Goal: Communication & Community: Participate in discussion

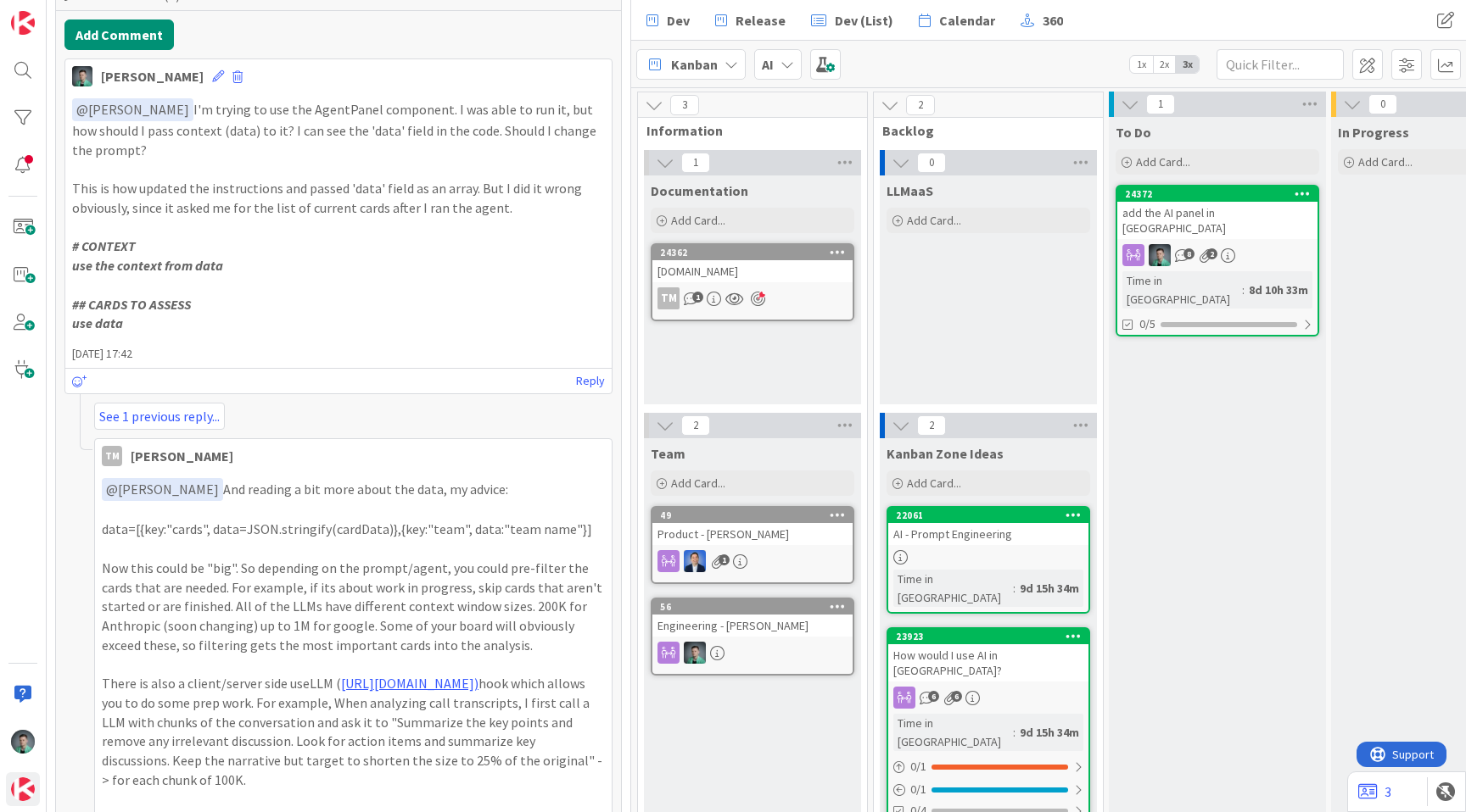
scroll to position [1411, 0]
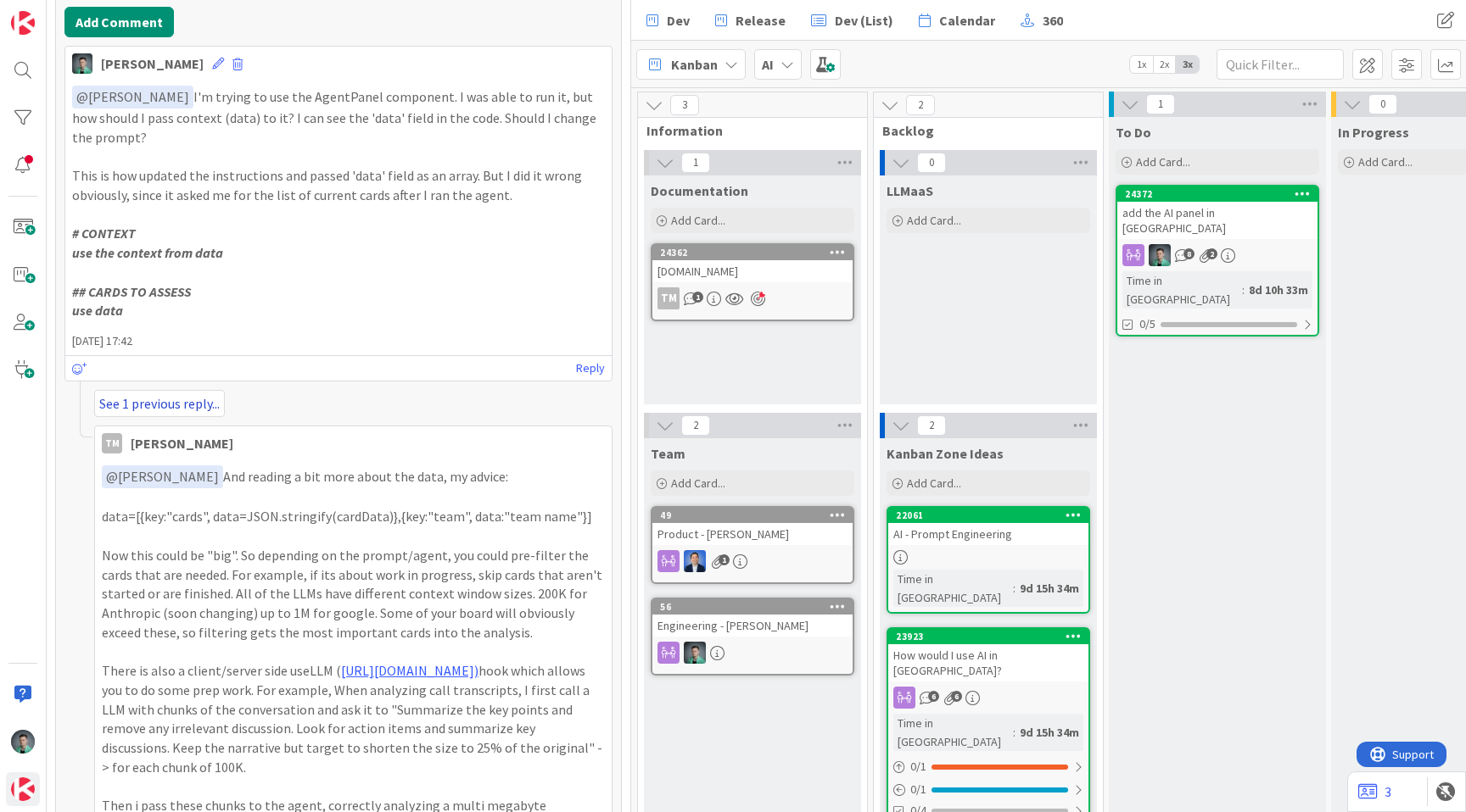
click at [207, 404] on link "See 1 previous reply..." at bounding box center [159, 404] width 131 height 27
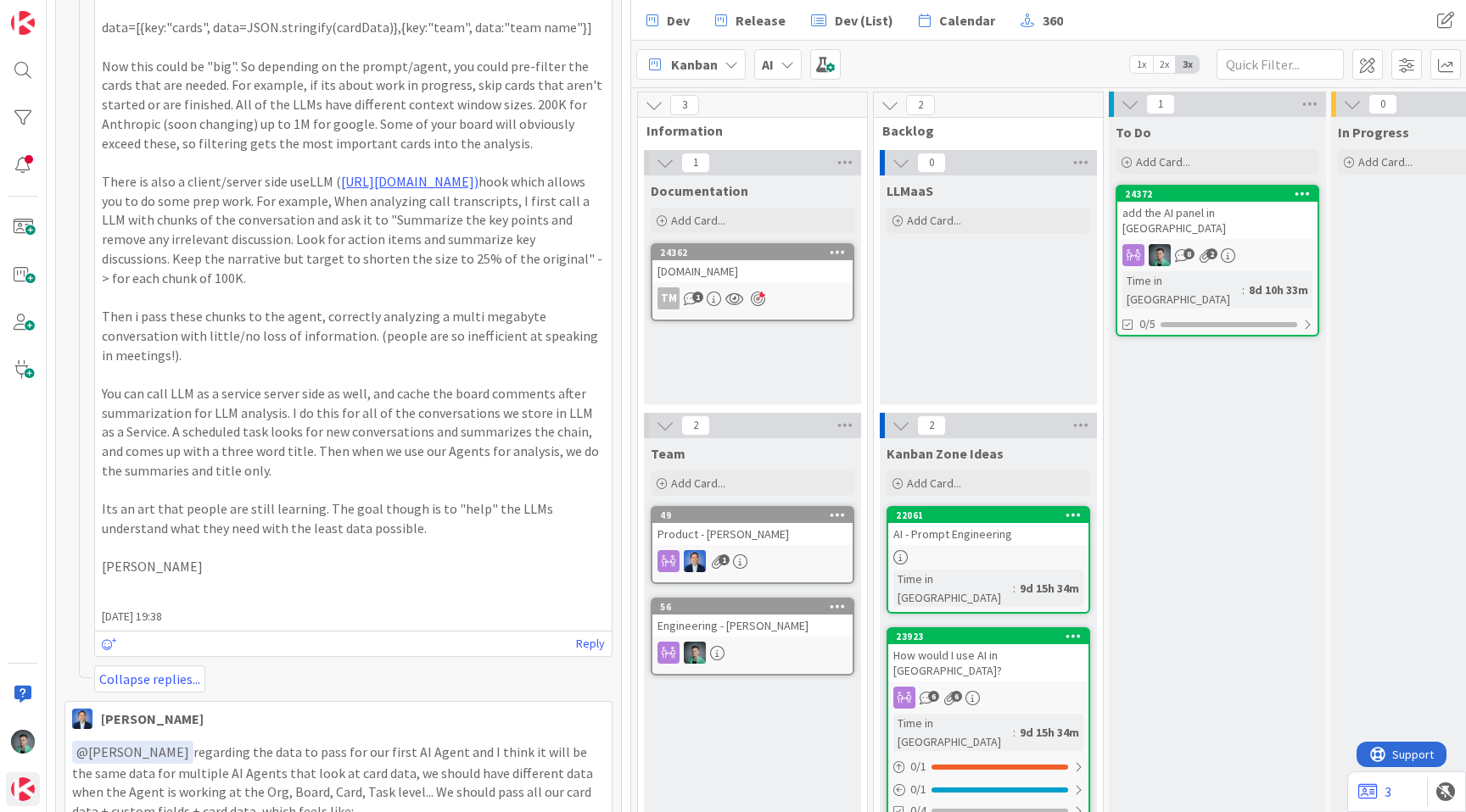
scroll to position [3033, 0]
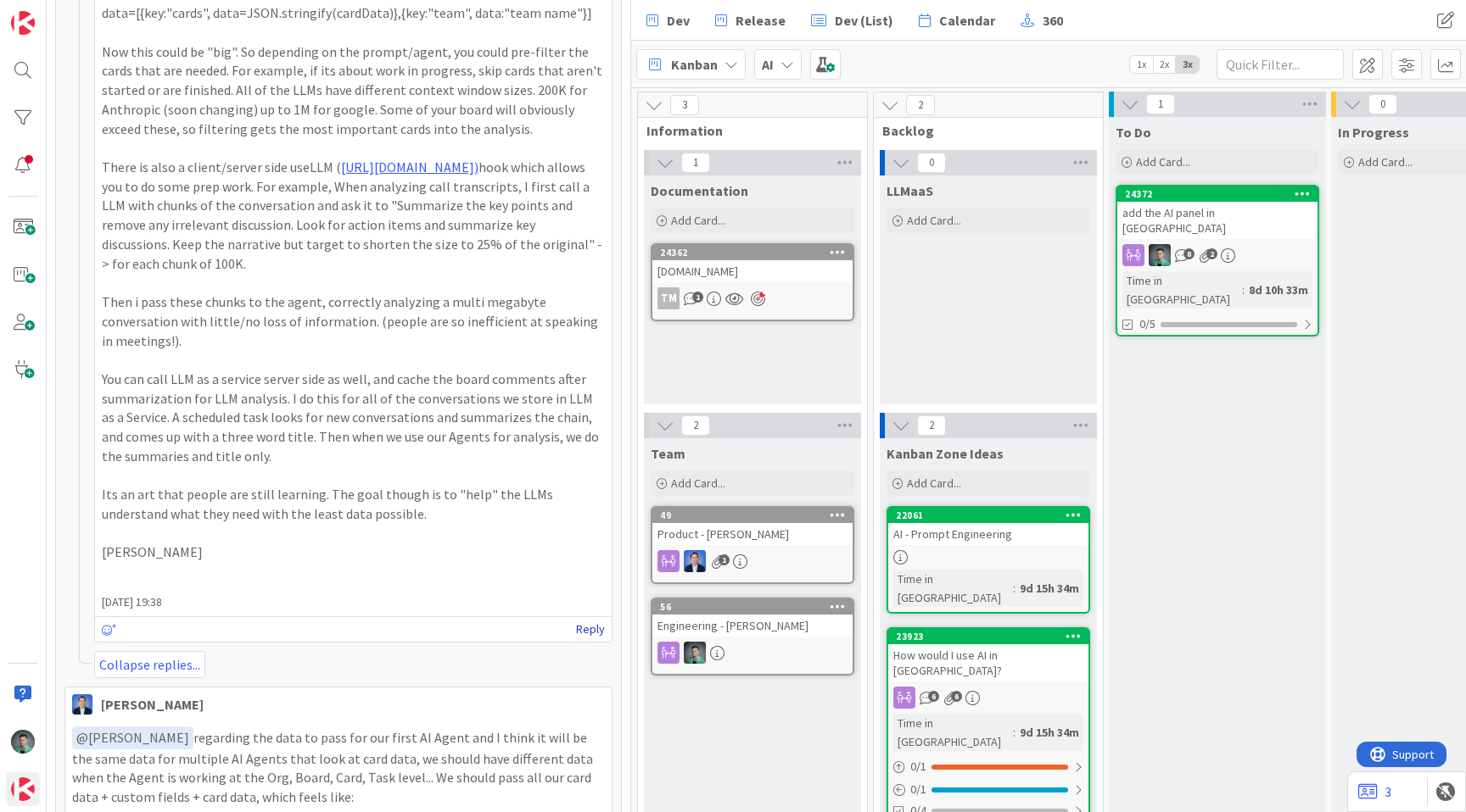
click at [591, 640] on link "Reply" at bounding box center [591, 630] width 29 height 21
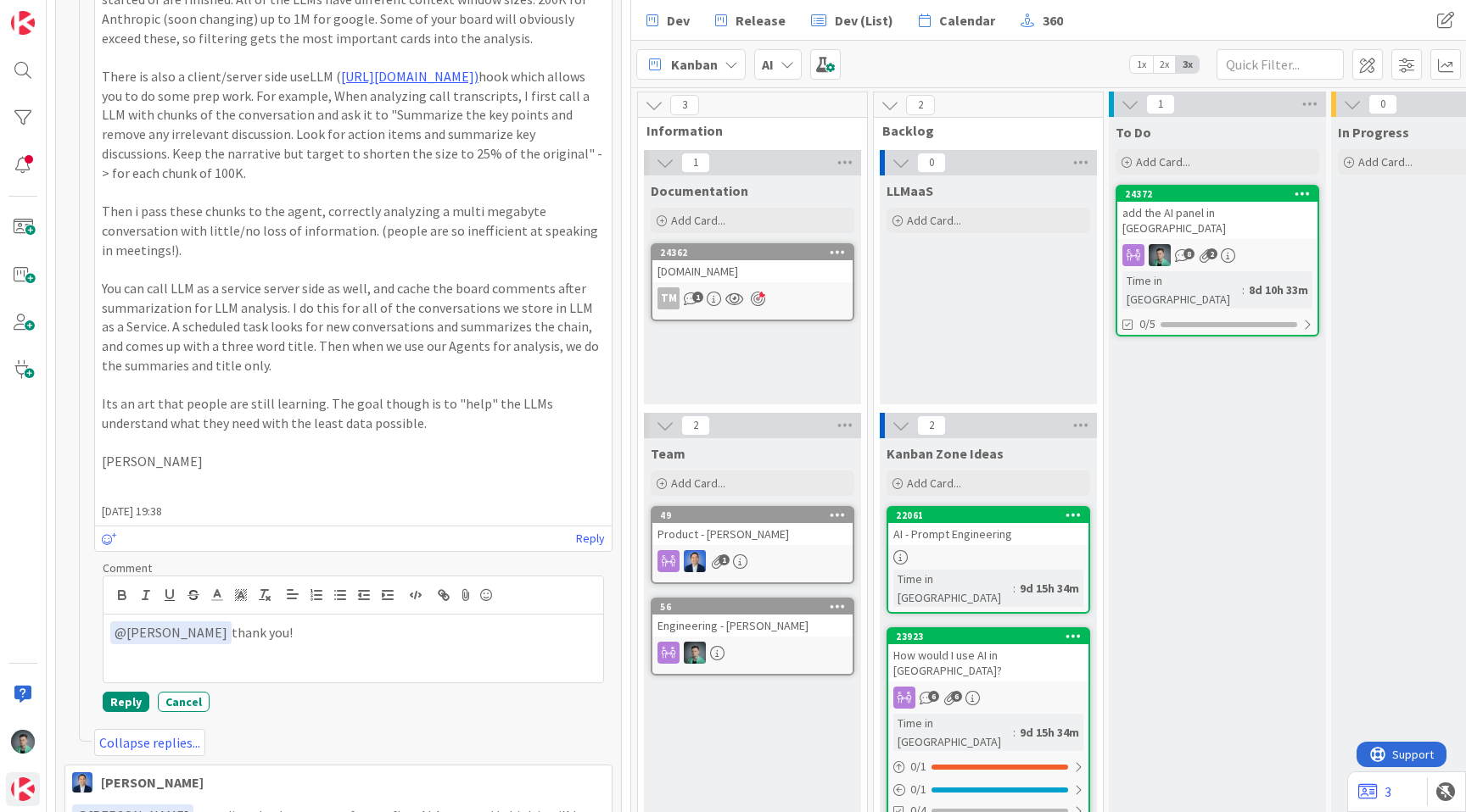
scroll to position [3131, 0]
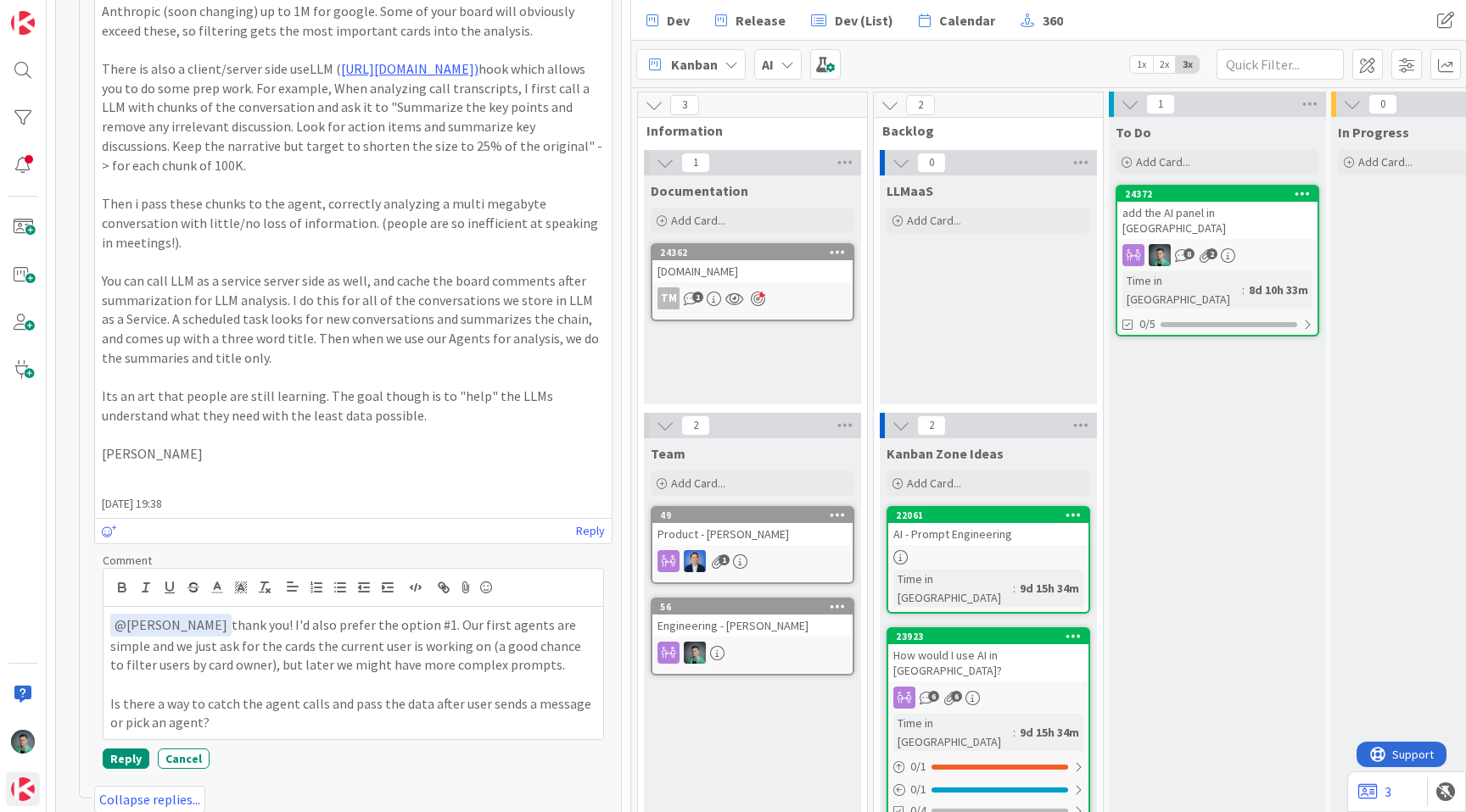
click at [149, 733] on p "Is there a way to catch the agent calls and pass the data after user sends a me…" at bounding box center [353, 713] width 487 height 38
click at [235, 733] on p "Is there a way to catch the agent calls and pass the data after user sends a me…" at bounding box center [353, 713] width 487 height 38
click at [276, 661] on p "﻿ @ Troy Magennis ﻿ thank you! I'd also prefer the option #1. Our first agents …" at bounding box center [353, 644] width 487 height 61
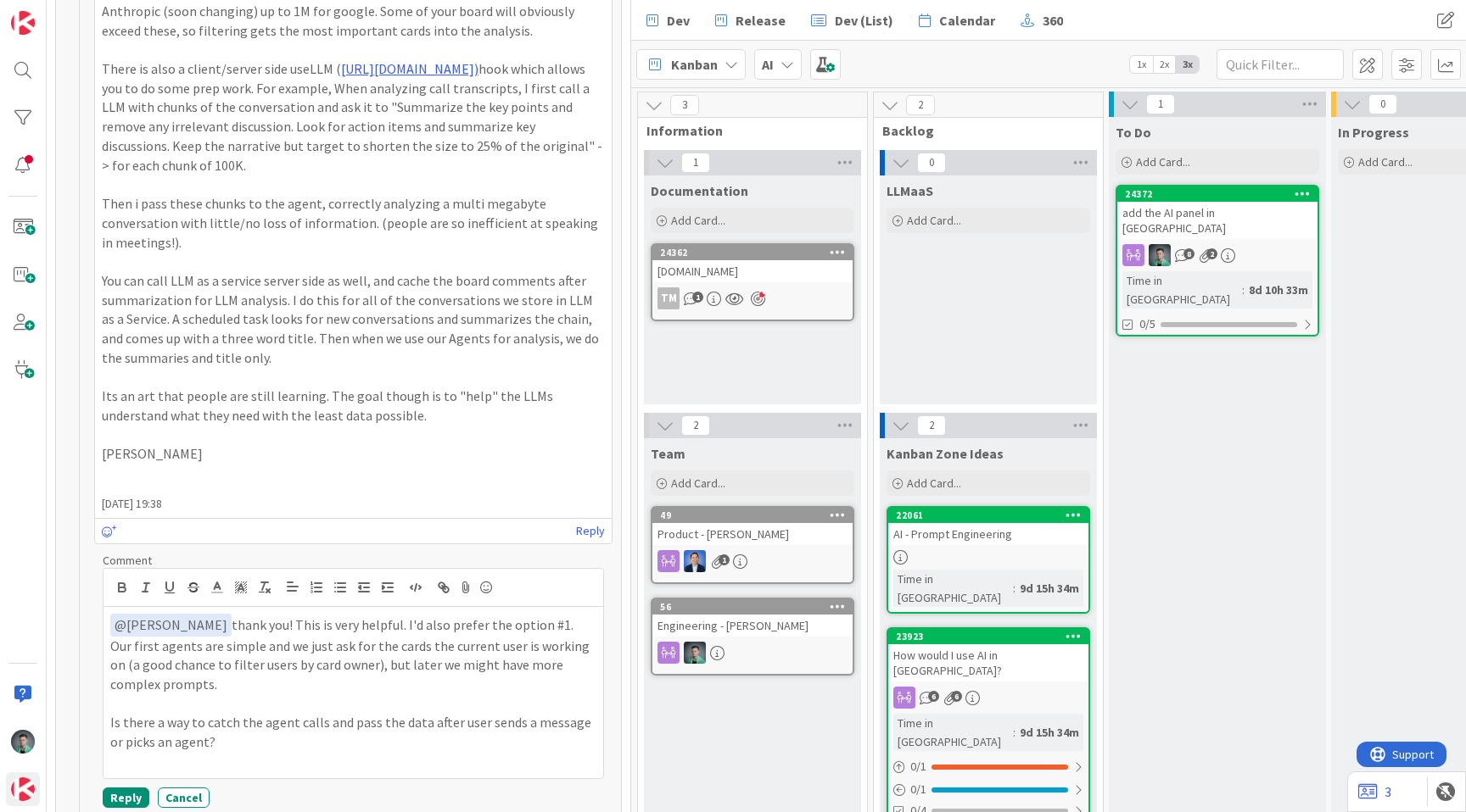
click at [245, 687] on p "﻿ @ Troy Magennis ﻿ thank you! This is very helpful. I'd also prefer the option…" at bounding box center [353, 654] width 487 height 80
click at [0, 0] on lt-span ", and" at bounding box center [0, 0] width 0 height 0
click at [238, 692] on p "﻿ @ Troy Magennis ﻿ thank you! This is very helpful. I'd also prefer the option…" at bounding box center [353, 654] width 487 height 80
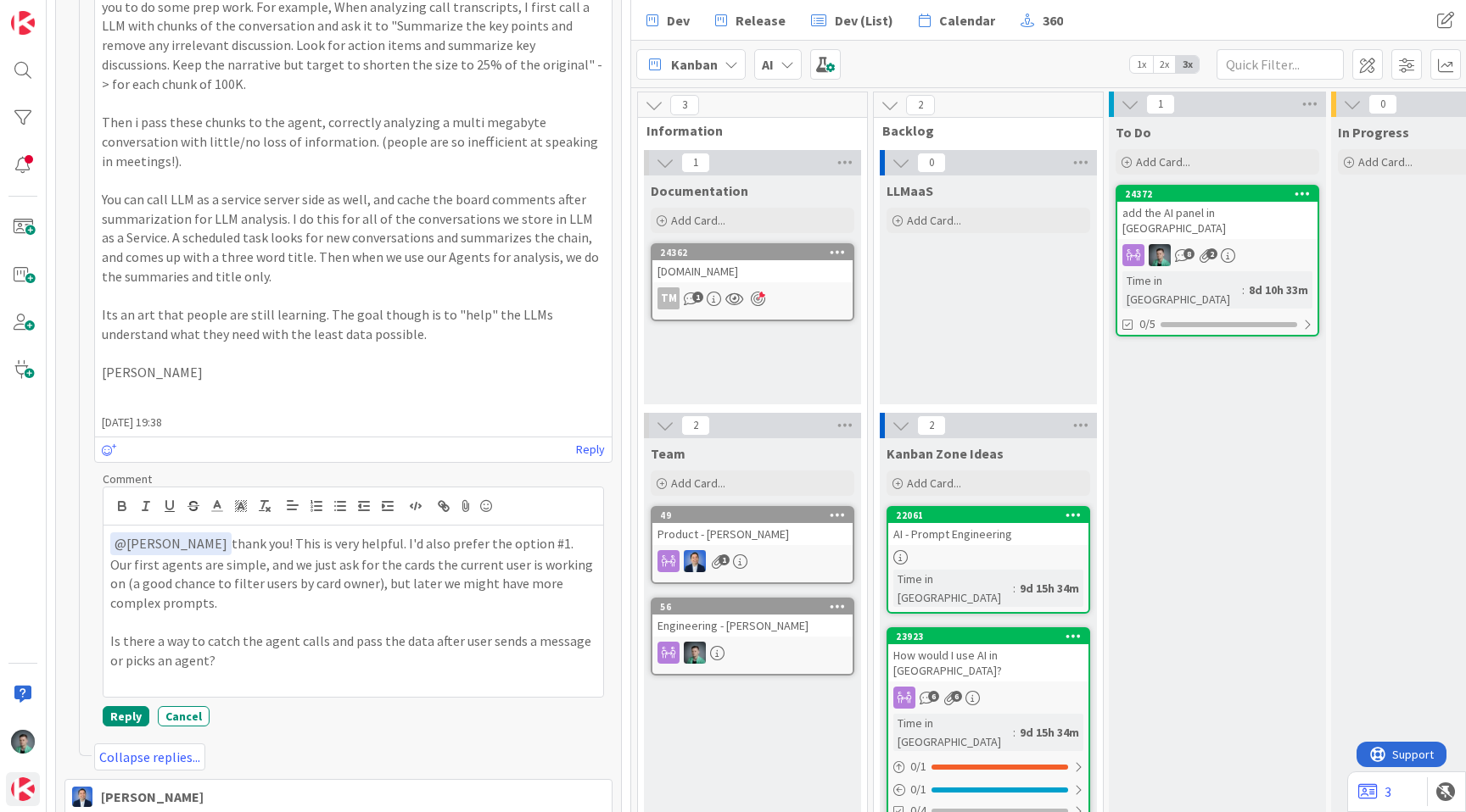
scroll to position [3206, 0]
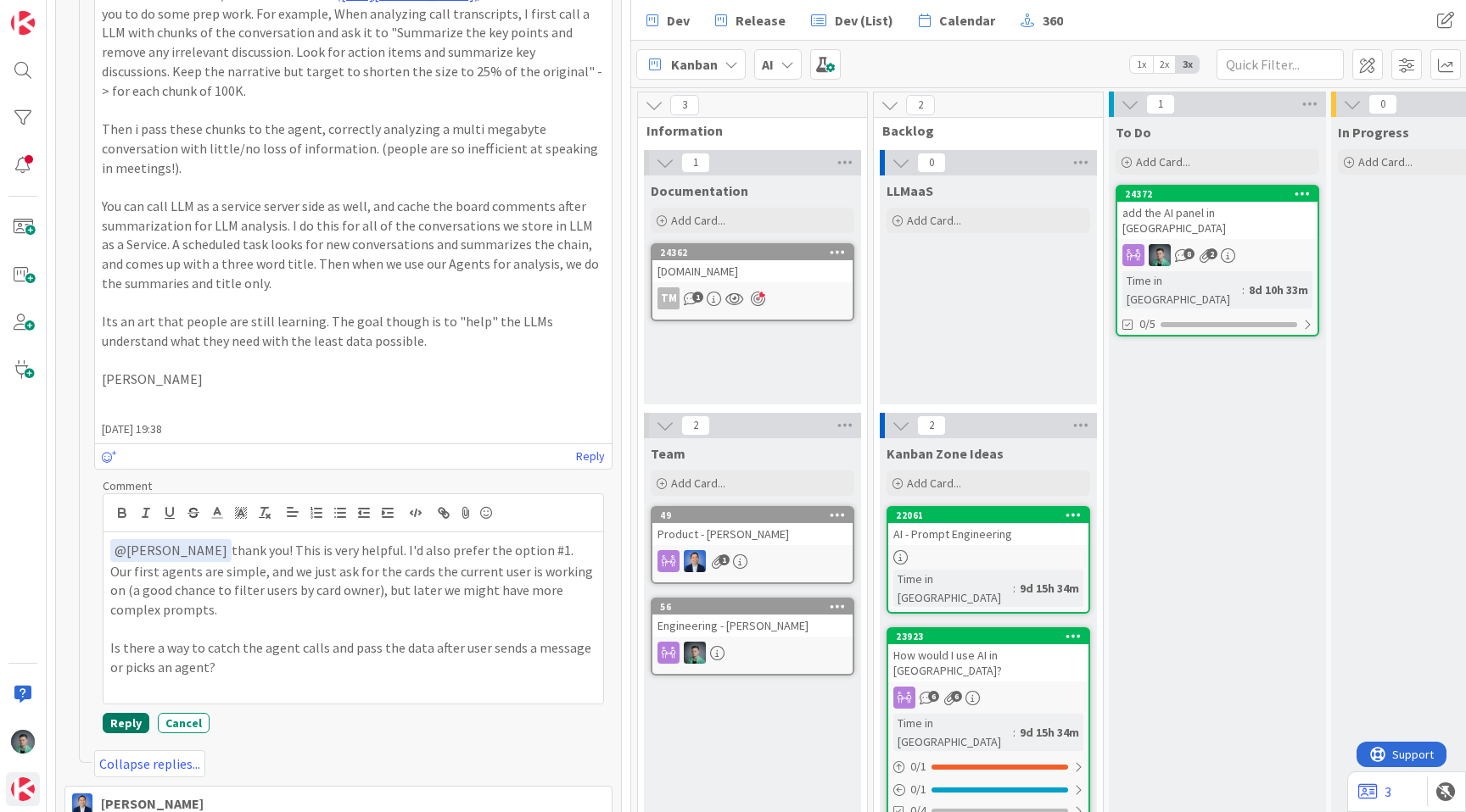
click at [113, 734] on button "Reply" at bounding box center [125, 724] width 47 height 20
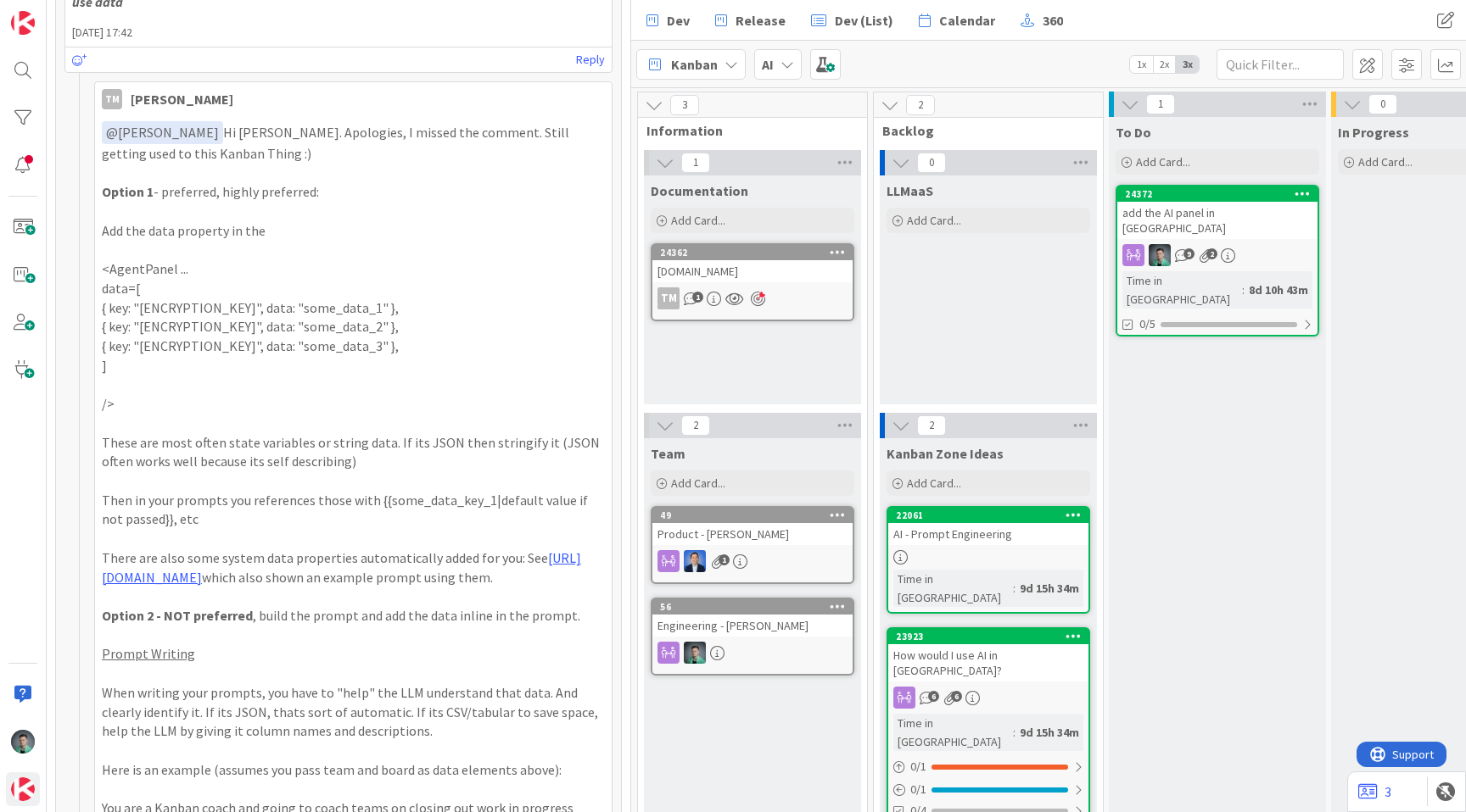
scroll to position [1716, 0]
click at [789, 74] on div "AI" at bounding box center [778, 64] width 47 height 30
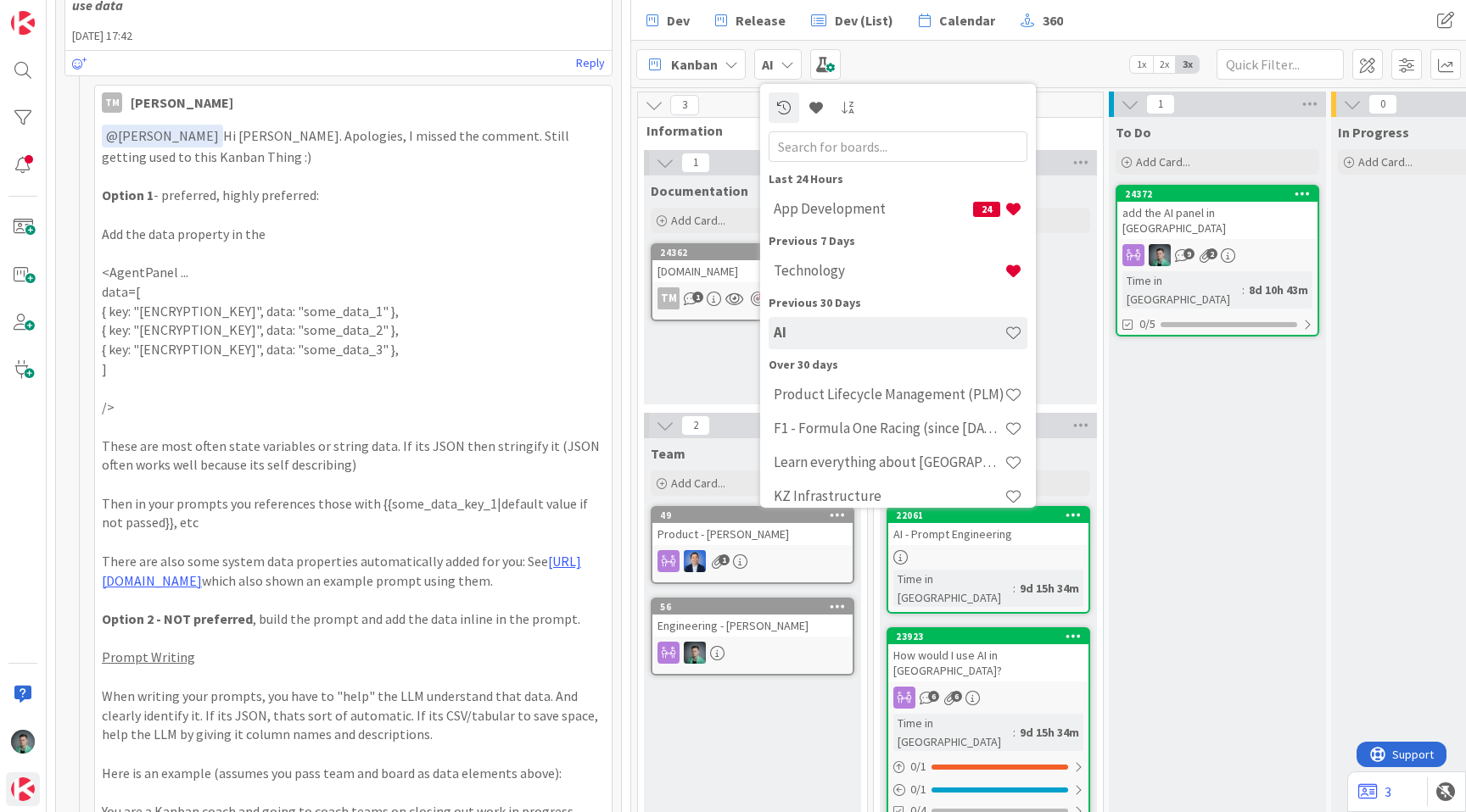
click at [899, 67] on div "Kanban AI Last 24 Hours App Development 24 Previous 7 Days Technology Previous …" at bounding box center [1049, 64] width 835 height 47
